Goal: Task Accomplishment & Management: Use online tool/utility

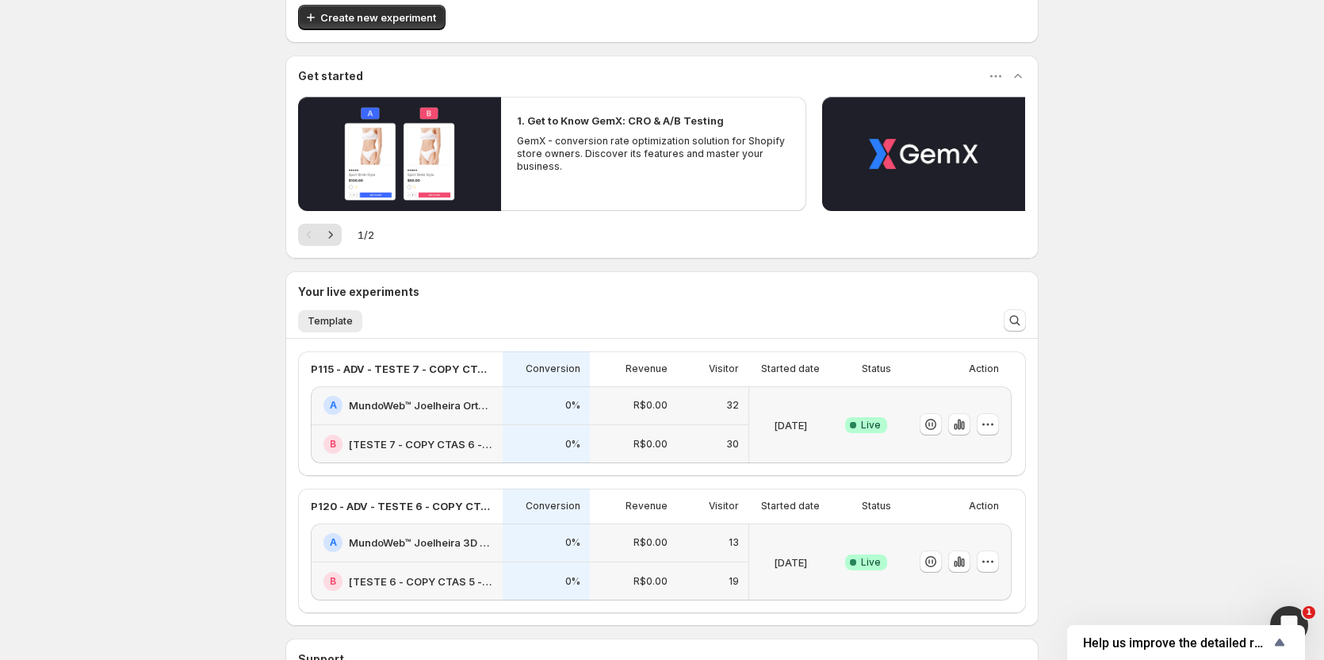
scroll to position [256, 0]
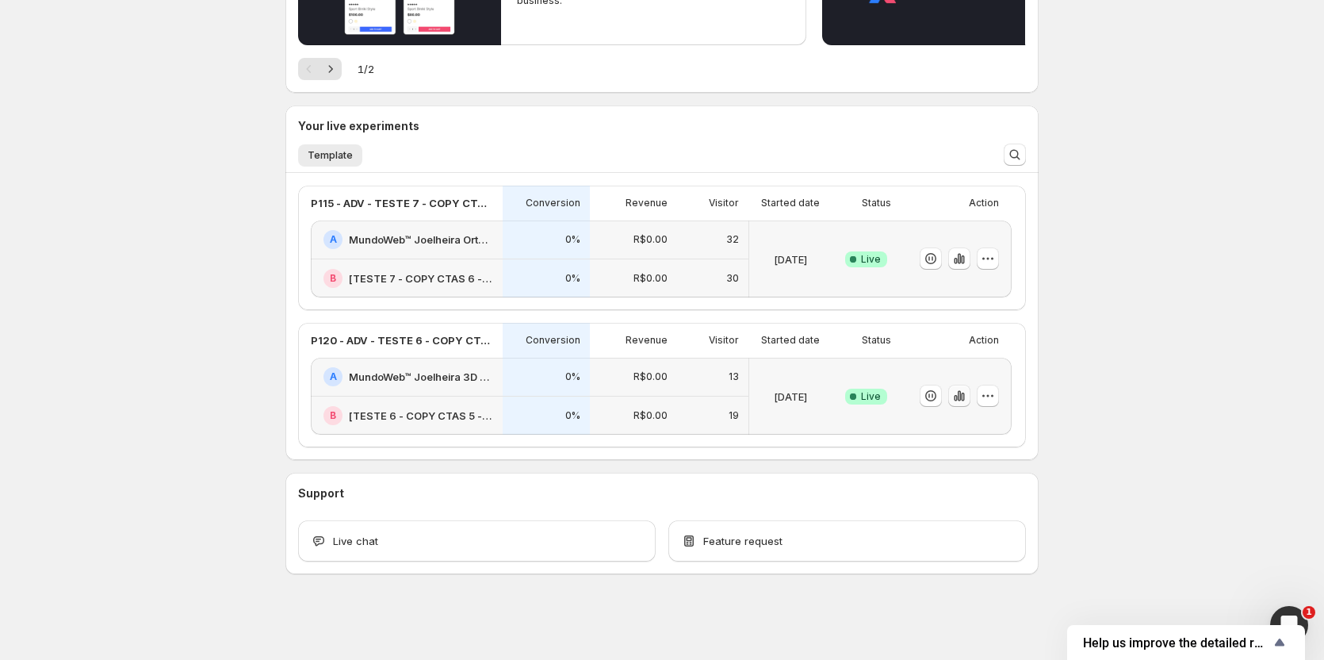
click at [962, 403] on icon "button" at bounding box center [959, 396] width 16 height 16
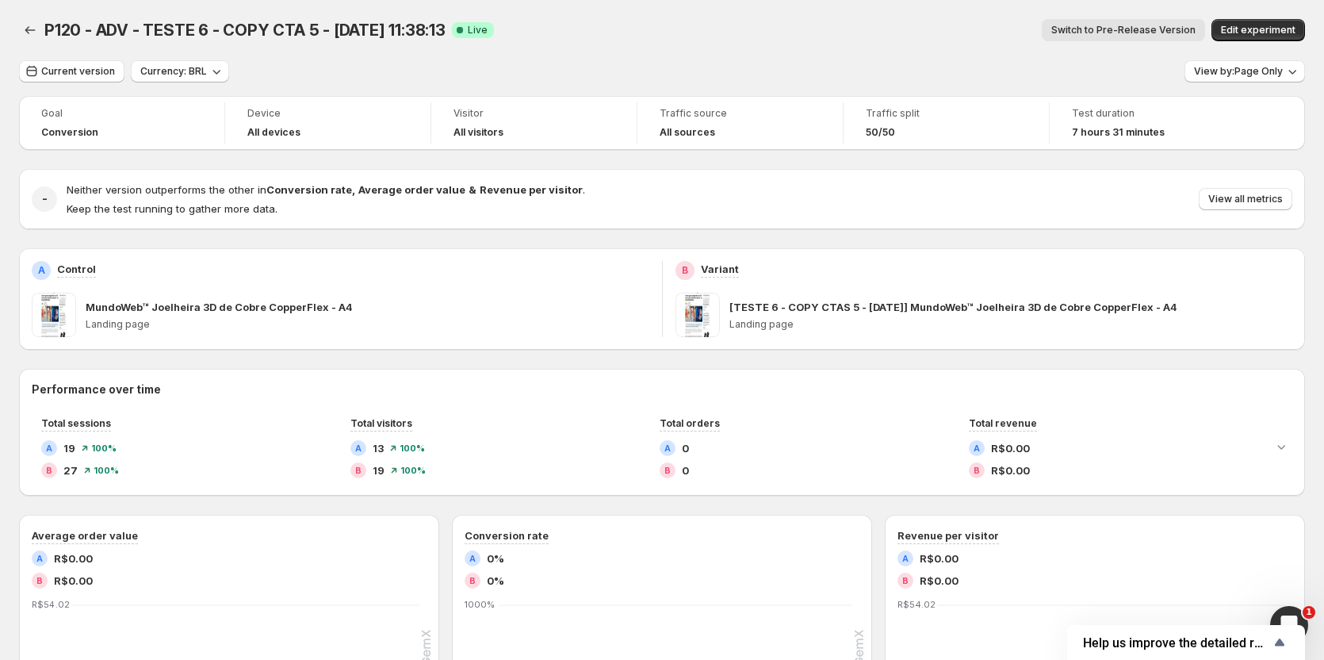
click at [1074, 33] on span "Switch to Pre-Release Version" at bounding box center [1123, 30] width 144 height 13
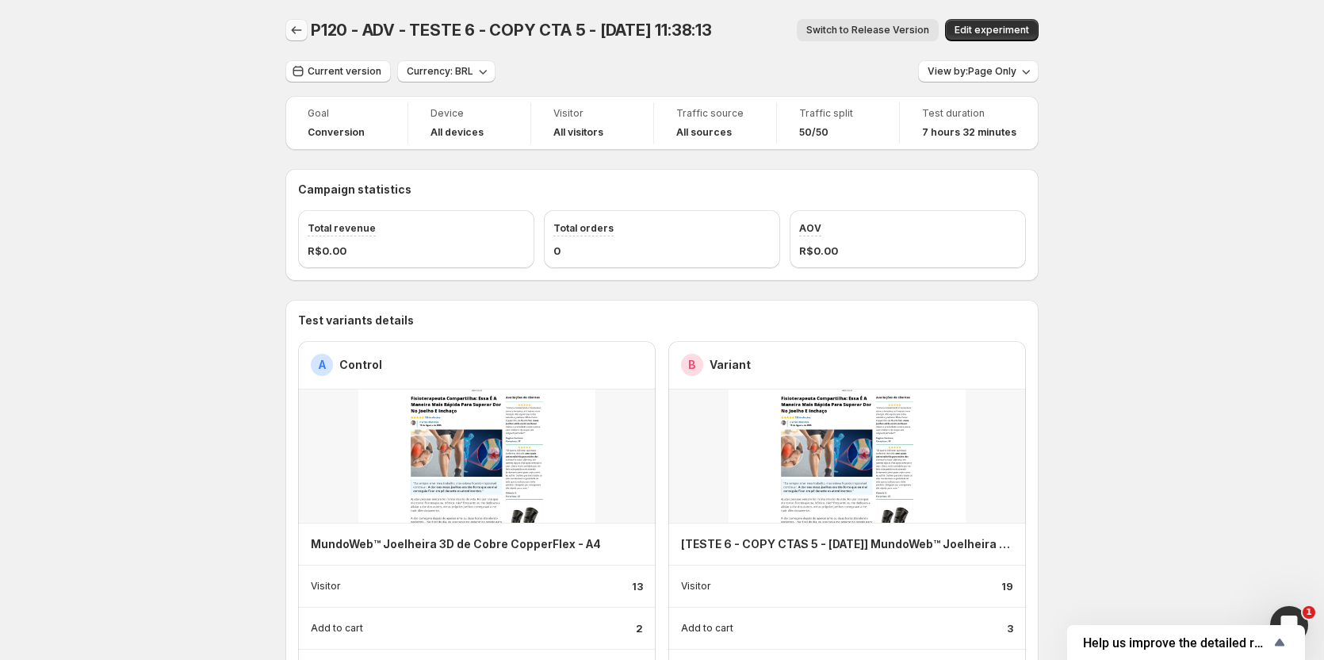
click at [308, 29] on button "Back" at bounding box center [296, 30] width 22 height 22
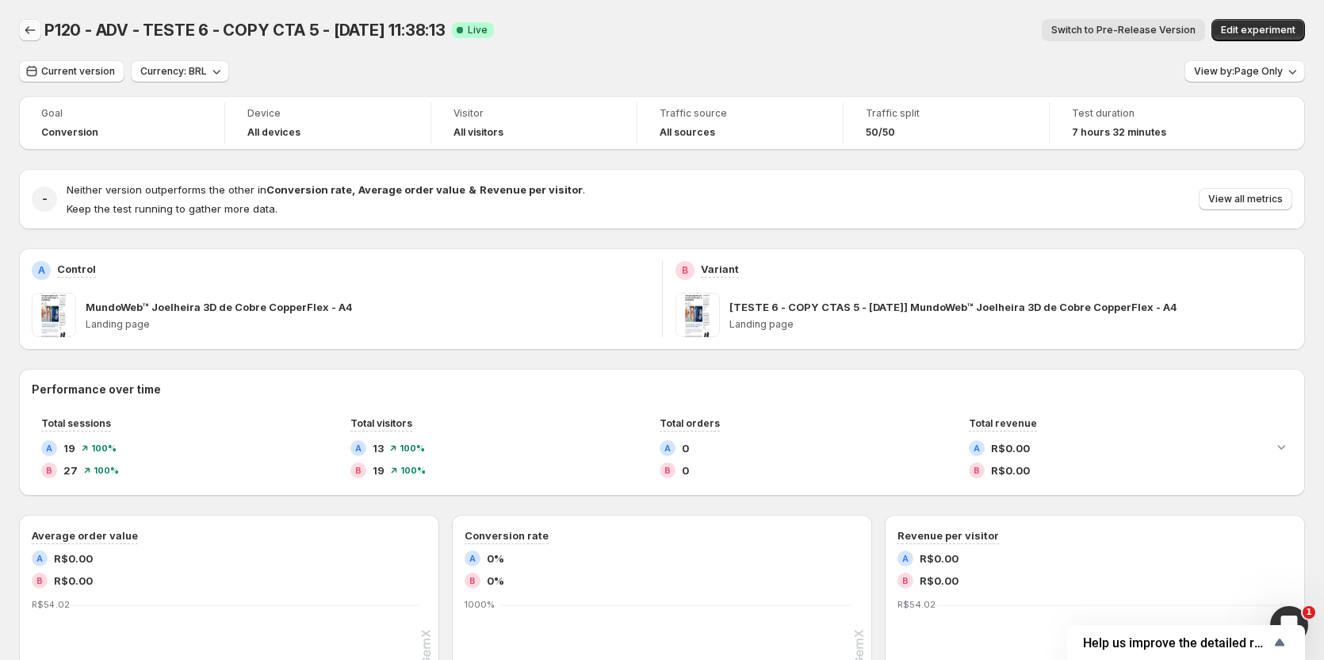
click at [32, 30] on icon "Back" at bounding box center [30, 30] width 16 height 16
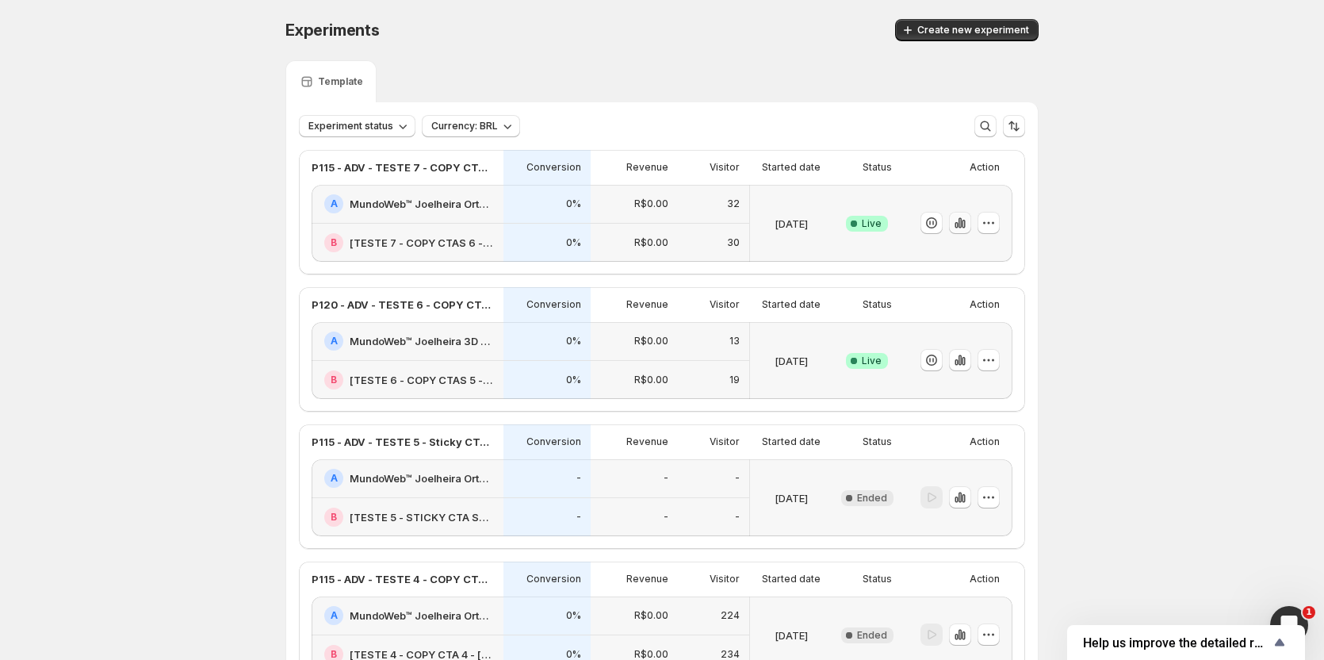
click at [958, 226] on icon "button" at bounding box center [955, 225] width 3 height 6
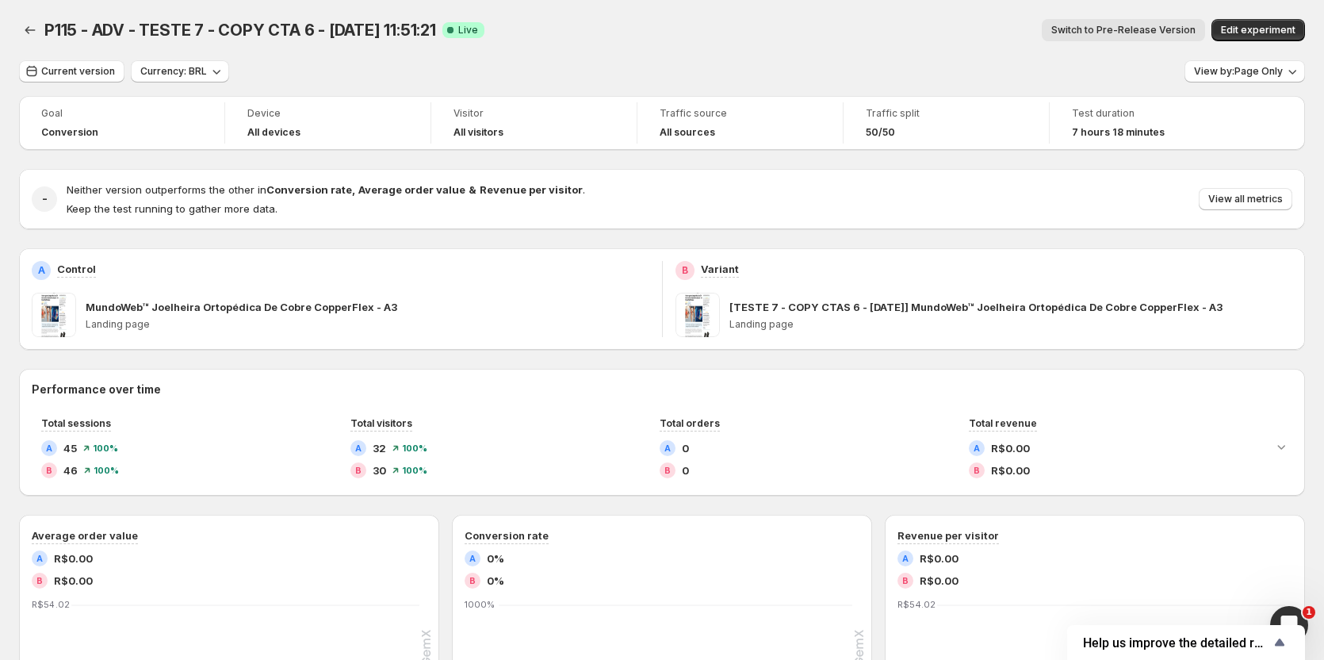
click at [1145, 31] on span "Switch to Pre-Release Version" at bounding box center [1123, 30] width 144 height 13
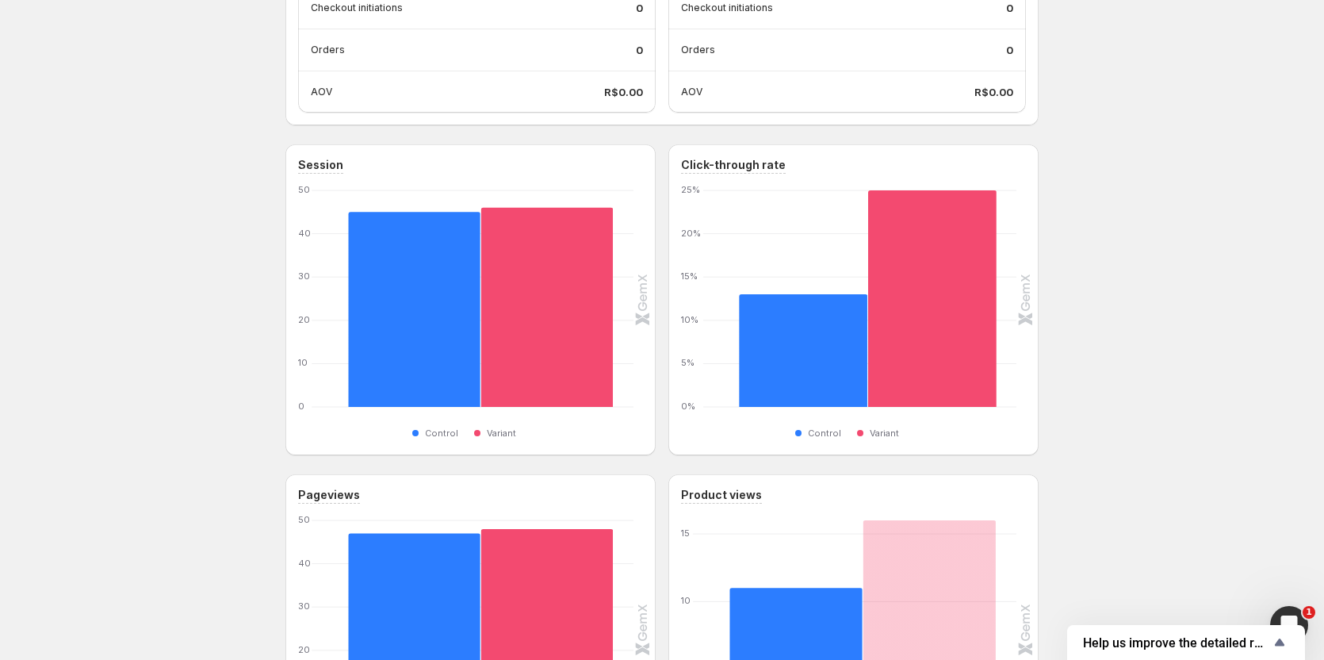
scroll to position [713, 0]
